Goal: Information Seeking & Learning: Find specific fact

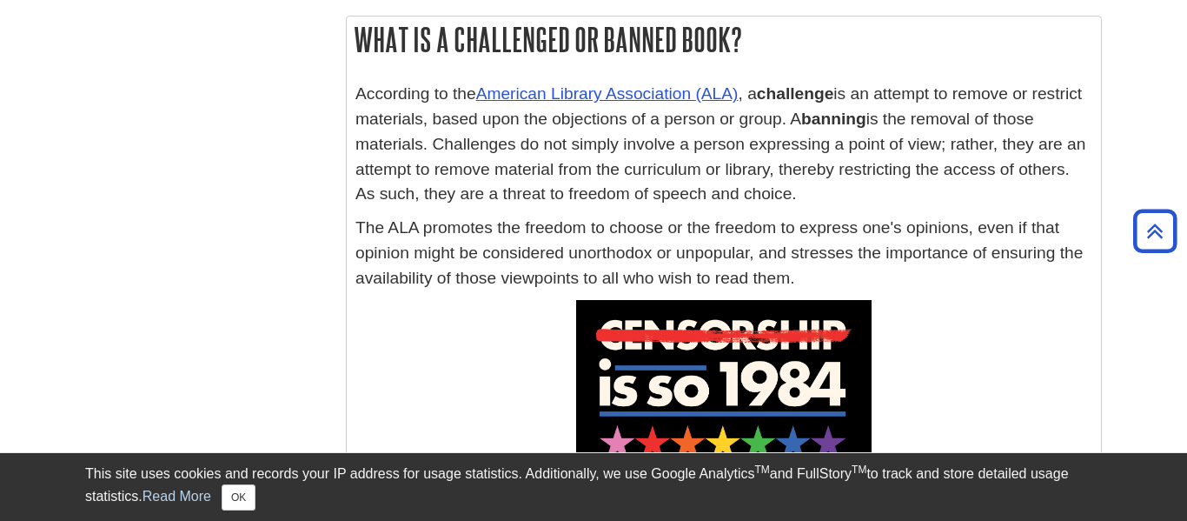
scroll to position [617, 0]
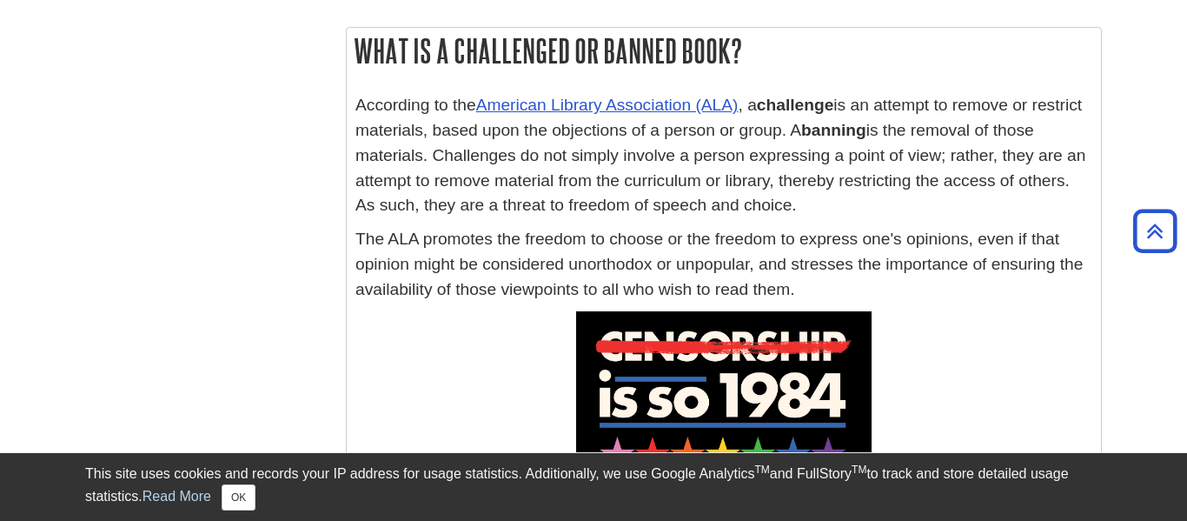
drag, startPoint x: 758, startPoint y: 98, endPoint x: 771, endPoint y: 124, distance: 29.2
click at [771, 124] on p "According to the American Library Association (ALA) , a challenge is an attempt…" at bounding box center [724, 155] width 737 height 125
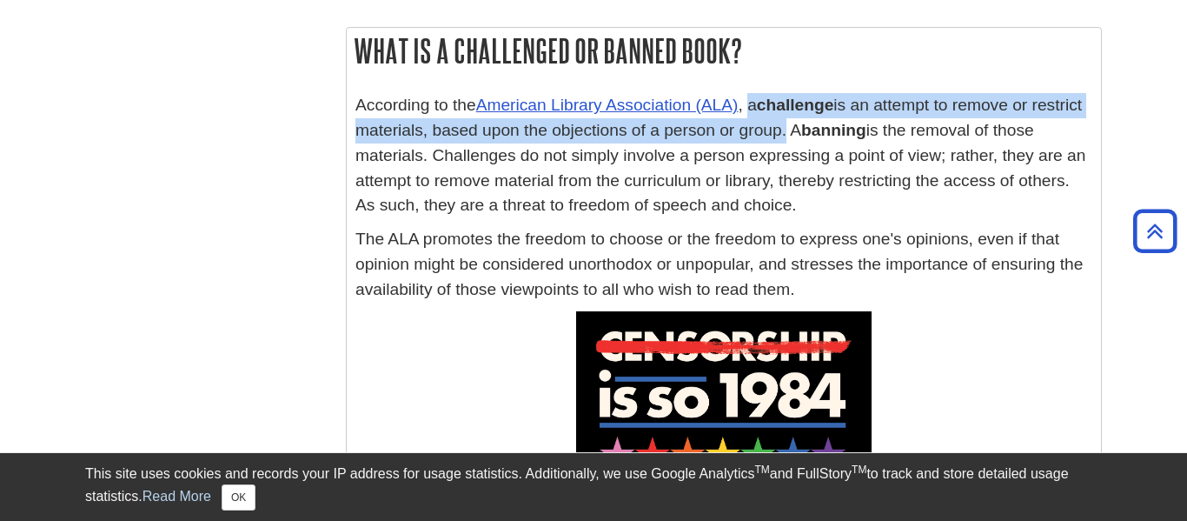
drag, startPoint x: 753, startPoint y: 103, endPoint x: 824, endPoint y: 132, distance: 76.8
click at [824, 132] on p "According to the American Library Association (ALA) , a challenge is an attempt…" at bounding box center [724, 155] width 737 height 125
copy p "a challenge is an attempt to remove or restrict materials, based upon the objec…"
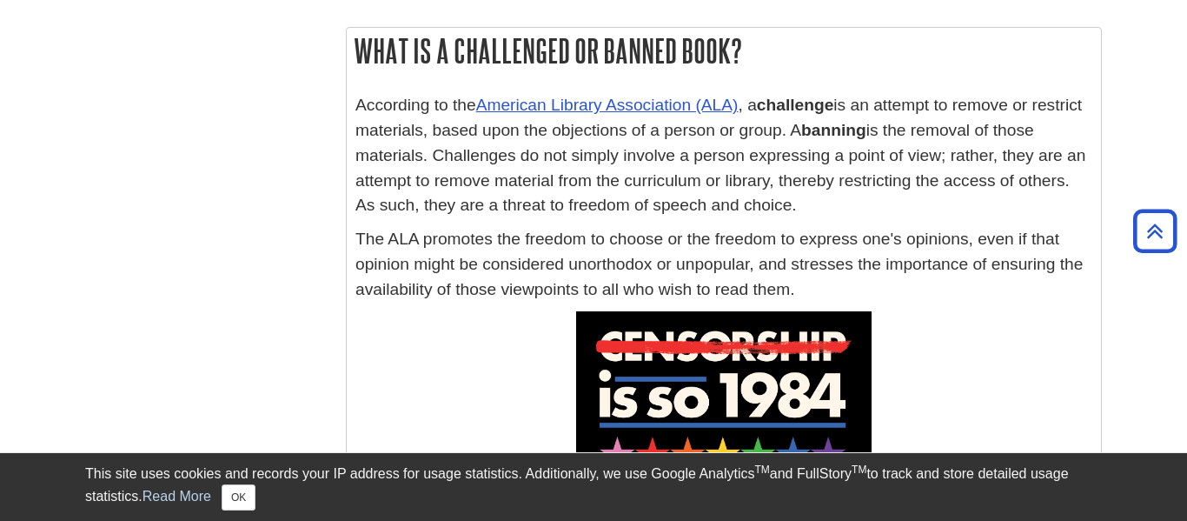
click at [849, 135] on strong "banning" at bounding box center [833, 130] width 65 height 18
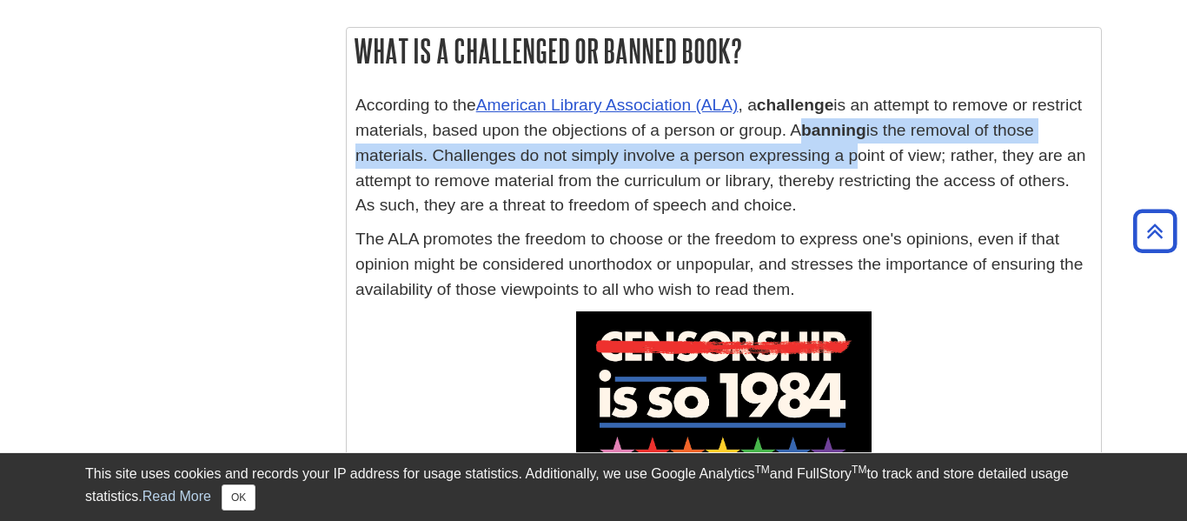
drag, startPoint x: 836, startPoint y: 130, endPoint x: 857, endPoint y: 147, distance: 27.2
click at [857, 147] on p "According to the American Library Association (ALA) , a challenge is an attempt…" at bounding box center [724, 155] width 737 height 125
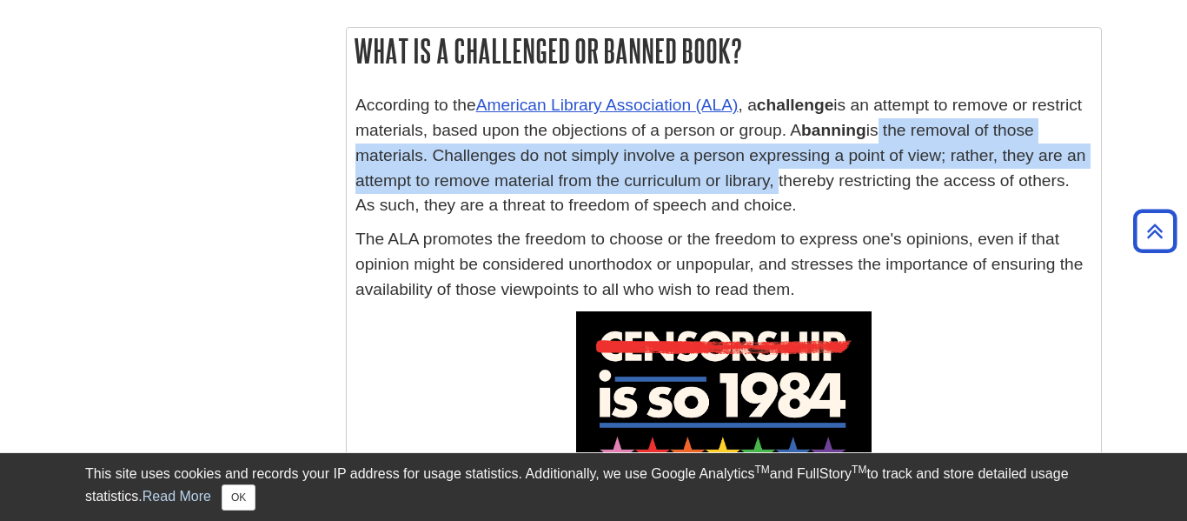
drag, startPoint x: 921, startPoint y: 129, endPoint x: 771, endPoint y: 184, distance: 160.3
click at [771, 184] on p "According to the American Library Association (ALA) , a challenge is an attempt…" at bounding box center [724, 155] width 737 height 125
copy p "s the removal of those materials. Challenges do not simply involve a person exp…"
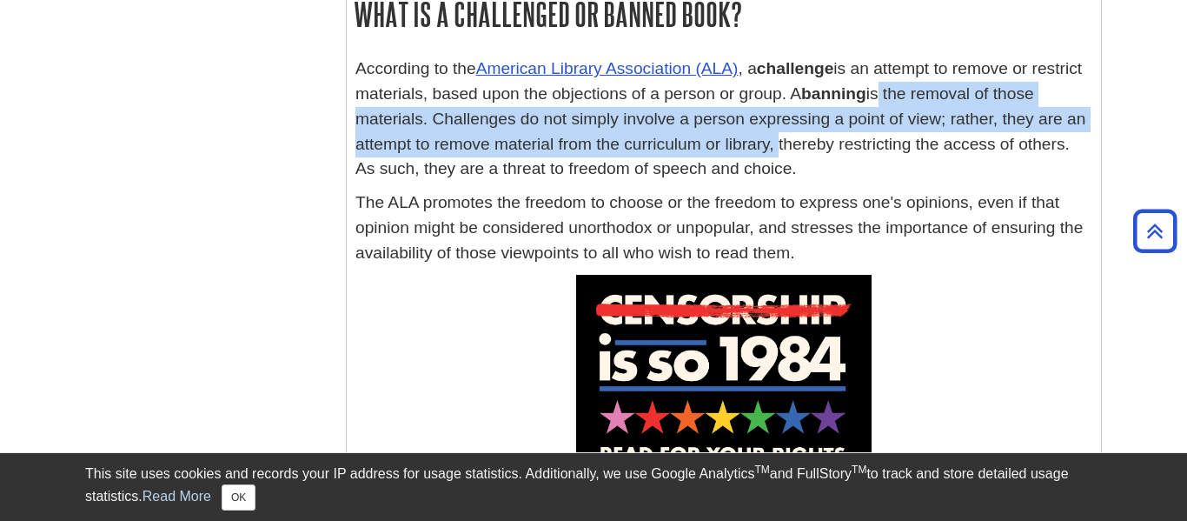
scroll to position [650, 0]
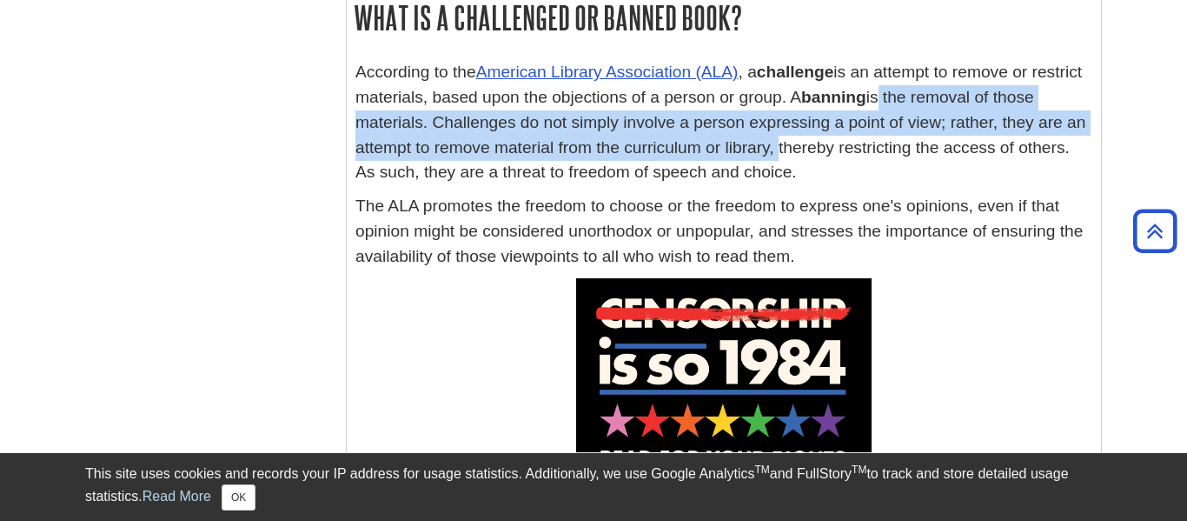
click at [508, 310] on p at bounding box center [724, 425] width 737 height 295
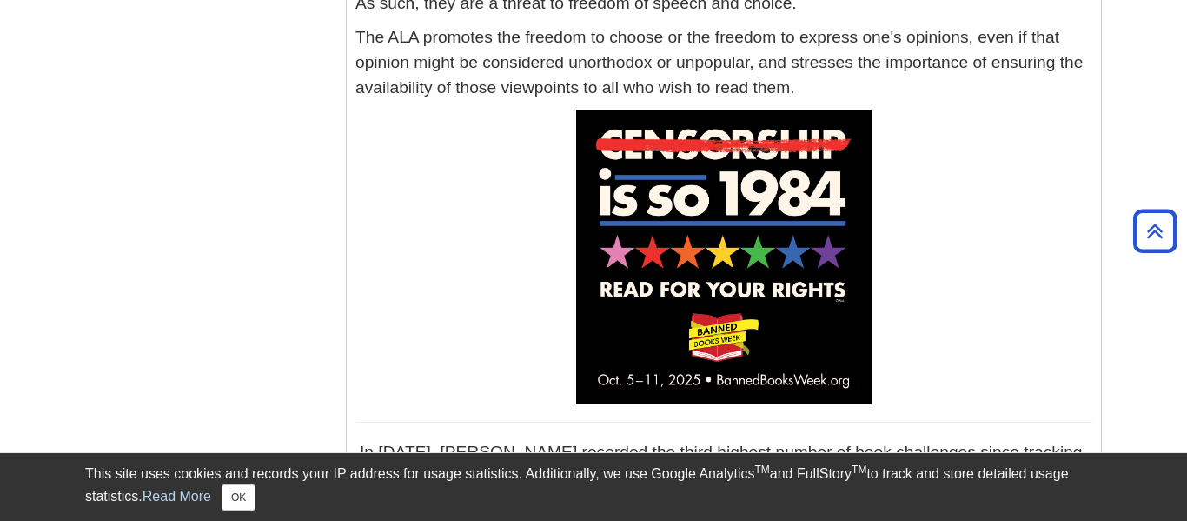
scroll to position [856, 0]
